Goal: Task Accomplishment & Management: Manage account settings

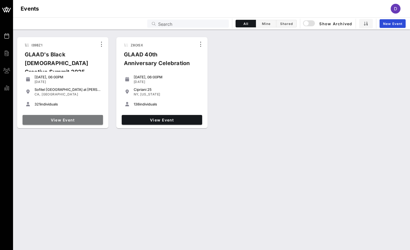
click at [66, 122] on link "View Event" at bounding box center [63, 120] width 80 height 10
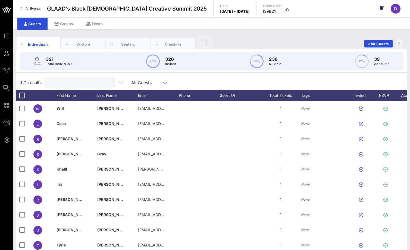
click at [64, 83] on input "text" at bounding box center [79, 82] width 64 height 7
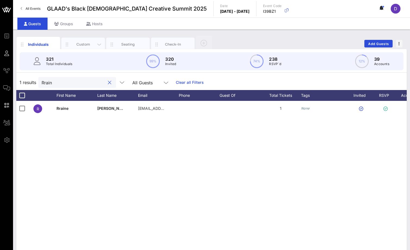
click at [89, 42] on div "Custom" at bounding box center [83, 44] width 24 height 5
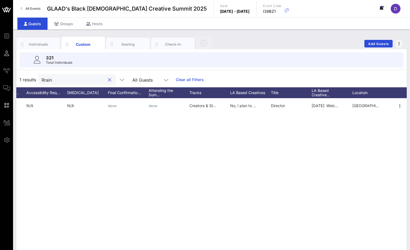
click at [78, 80] on input "Rrain" at bounding box center [74, 79] width 64 height 7
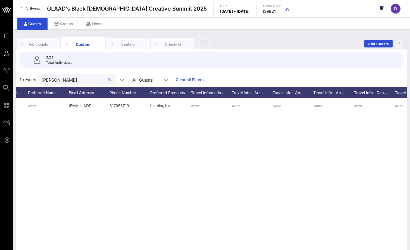
click at [58, 79] on input "[PERSON_NAME]" at bounding box center [74, 79] width 64 height 7
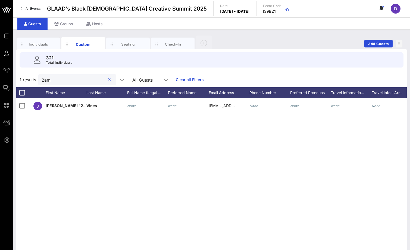
click at [51, 78] on input "2am" at bounding box center [74, 79] width 64 height 7
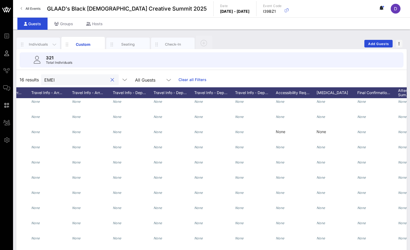
type input "EMEI"
drag, startPoint x: 42, startPoint y: 47, endPoint x: 41, endPoint y: 44, distance: 3.3
click at [42, 47] on div "Individuals" at bounding box center [38, 45] width 43 height 14
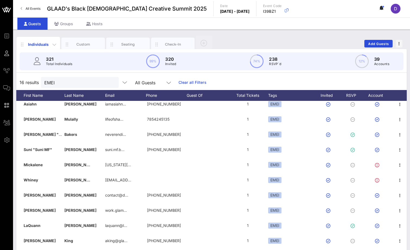
click at [41, 43] on div "Individuals" at bounding box center [38, 45] width 24 height 6
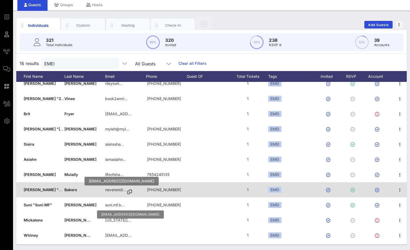
scroll to position [0, 33]
